Goal: Navigation & Orientation: Understand site structure

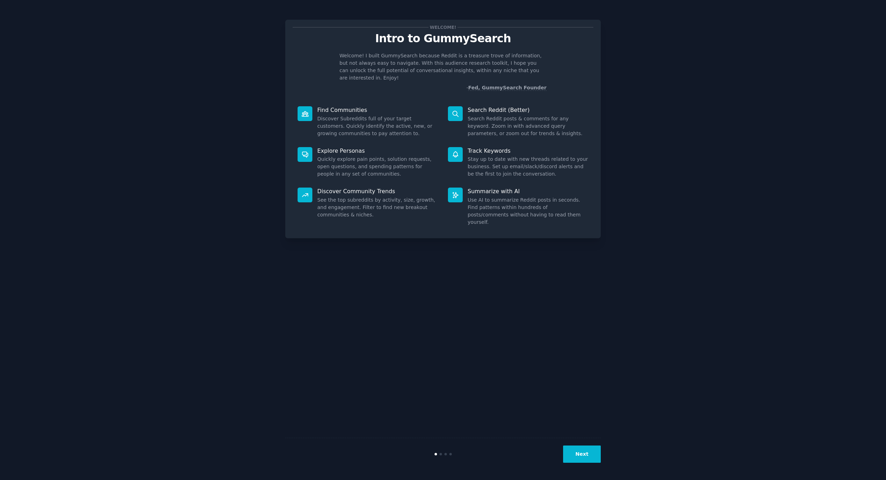
click at [578, 448] on button "Next" at bounding box center [582, 454] width 38 height 17
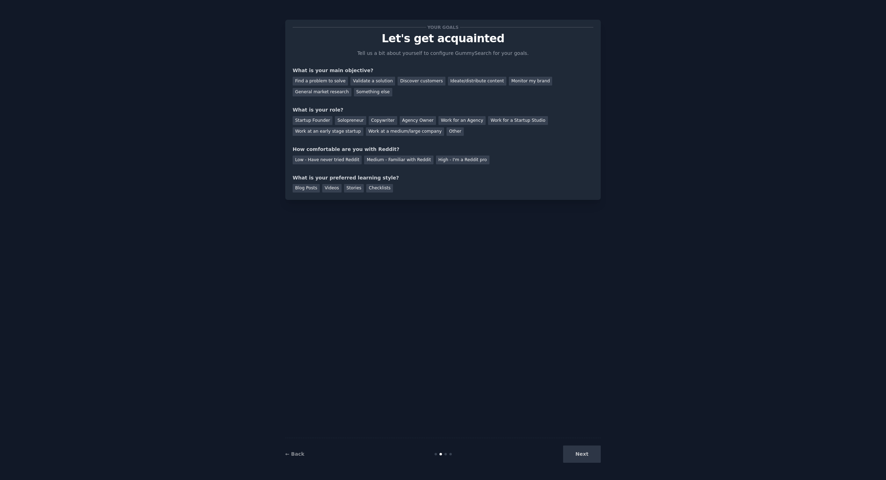
click at [578, 450] on div "Next" at bounding box center [548, 454] width 105 height 17
click at [285, 455] on div "Your goals Let's get acquainted Tell us a bit about yourself to configure Gummy…" at bounding box center [443, 240] width 866 height 461
click at [320, 80] on div "Find a problem to solve" at bounding box center [320, 81] width 55 height 9
click at [312, 121] on div "Startup Founder" at bounding box center [313, 120] width 40 height 9
click at [389, 159] on div "Medium - Familiar with Reddit" at bounding box center [398, 160] width 69 height 9
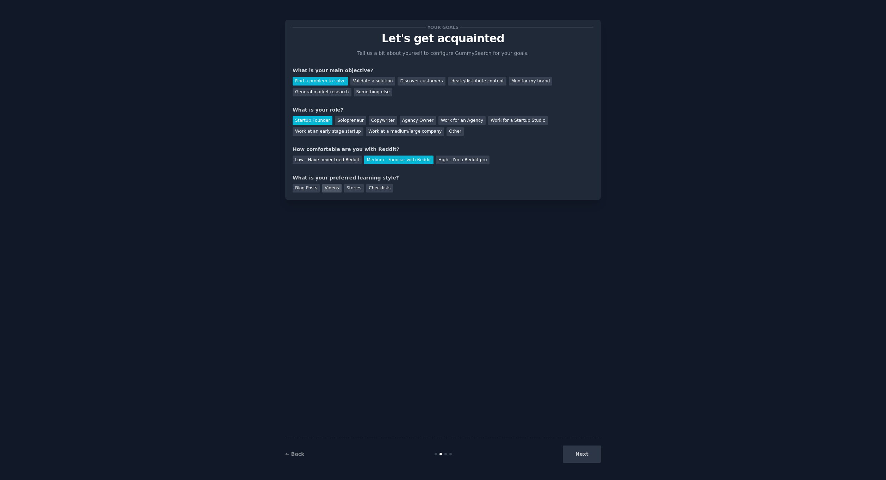
click at [332, 188] on div "Videos" at bounding box center [331, 188] width 19 height 9
click at [586, 459] on button "Next" at bounding box center [582, 454] width 38 height 17
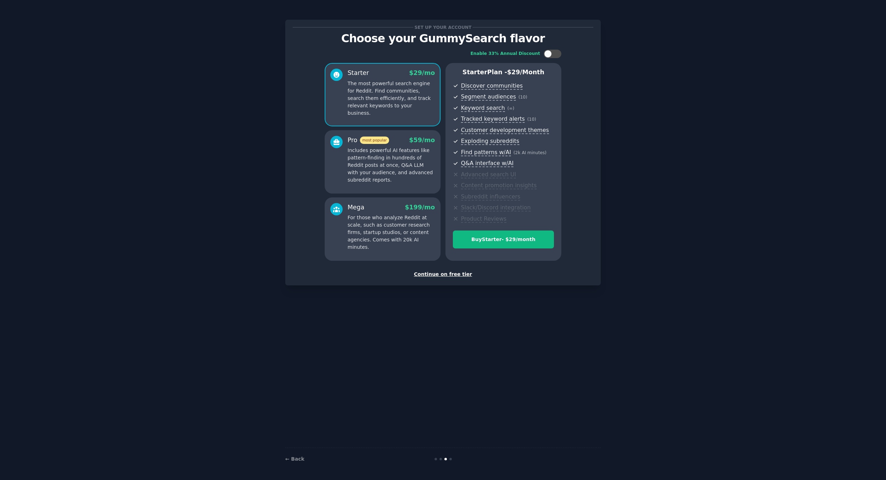
click at [447, 274] on div "Continue on free tier" at bounding box center [443, 274] width 301 height 7
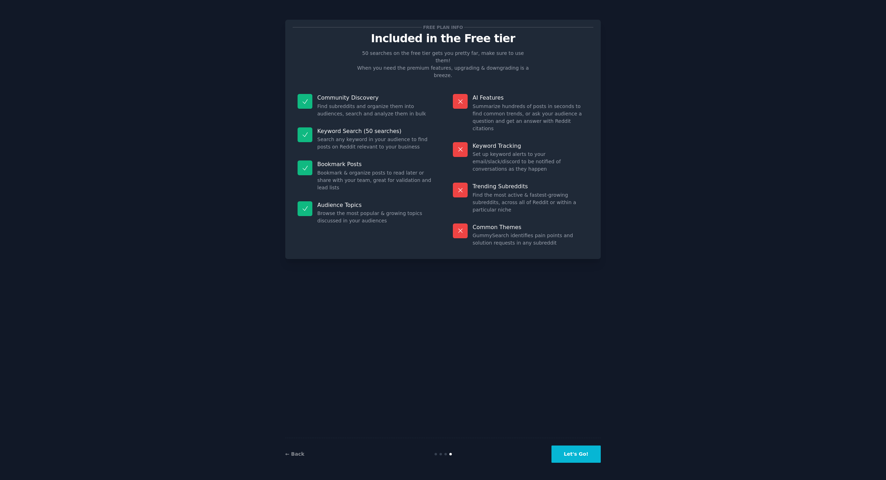
click at [571, 447] on button "Let's Go!" at bounding box center [576, 454] width 49 height 17
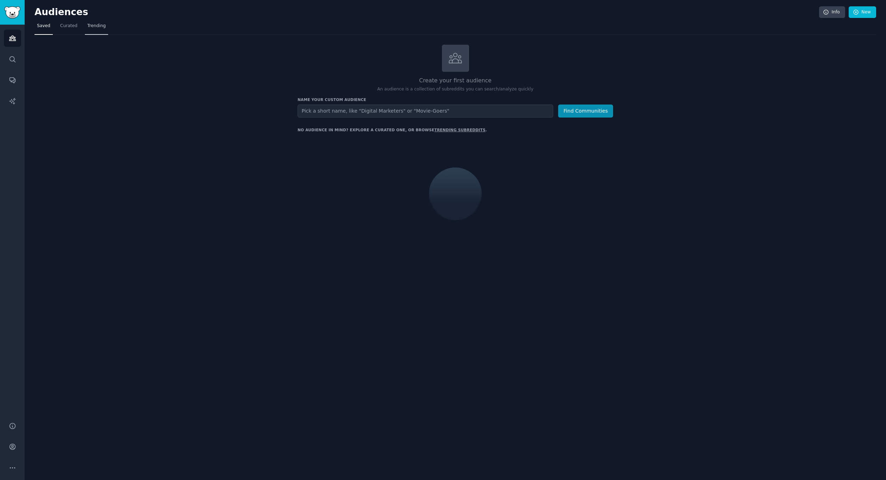
click at [89, 28] on span "Trending" at bounding box center [96, 26] width 18 height 6
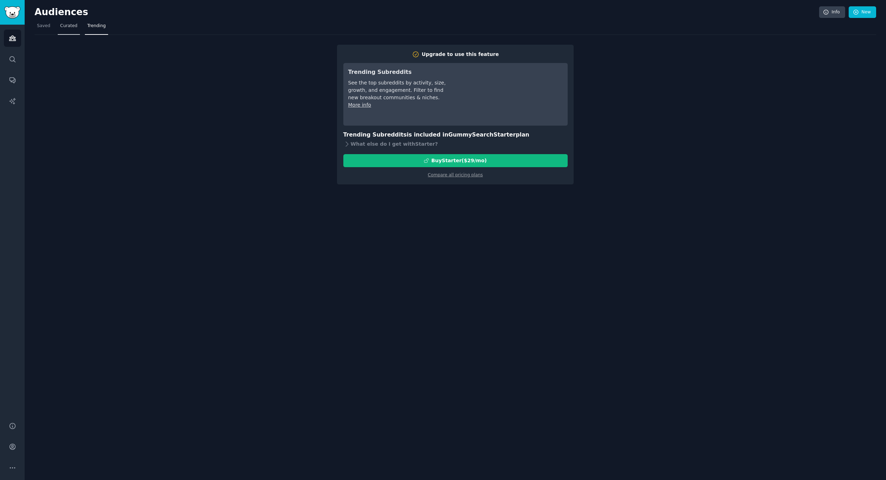
click at [68, 22] on link "Curated" at bounding box center [69, 27] width 22 height 14
